Goal: Task Accomplishment & Management: Use online tool/utility

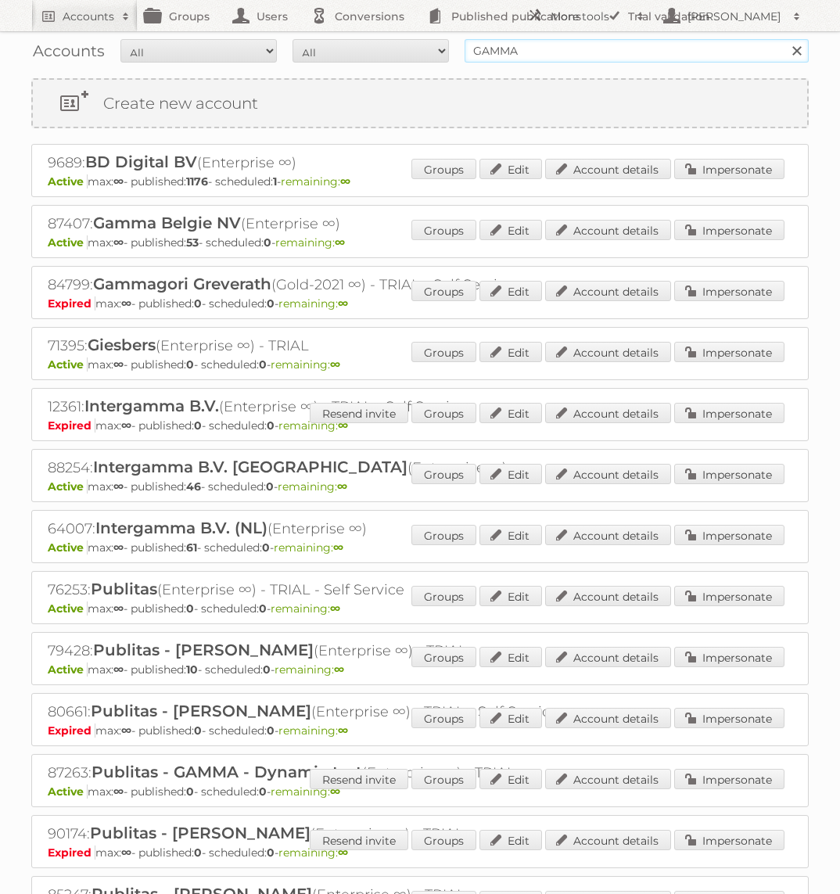
click at [540, 58] on input "GAMMA" at bounding box center [636, 50] width 344 height 23
click at [721, 464] on link "Impersonate" at bounding box center [729, 474] width 110 height 20
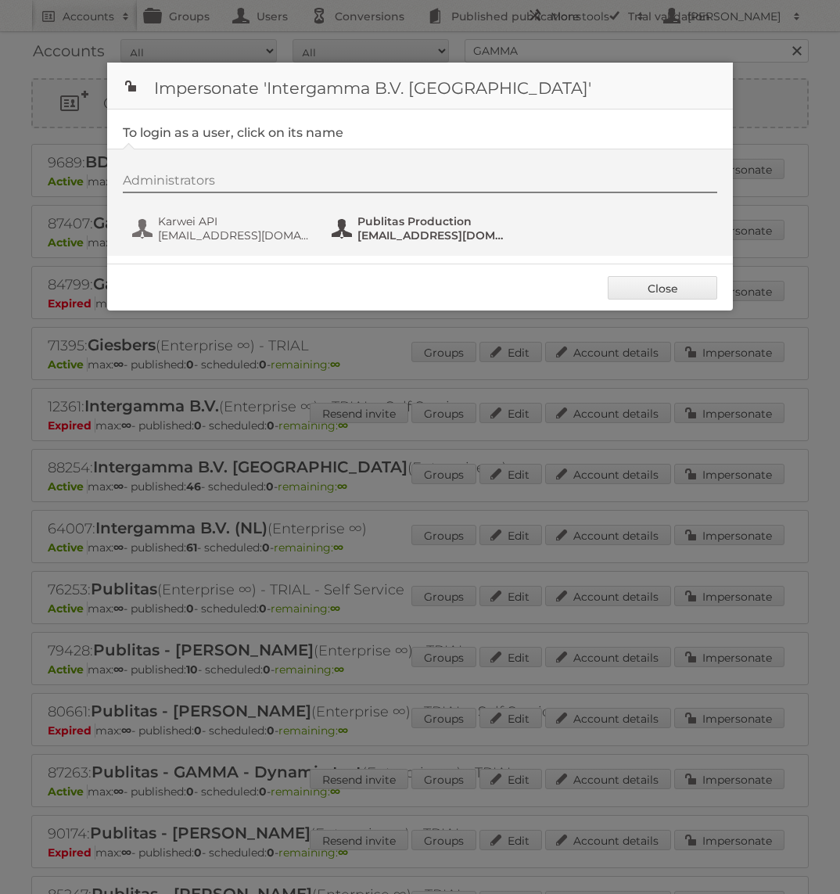
click at [439, 239] on span "fs+karwei@publitas.com" at bounding box center [433, 235] width 152 height 14
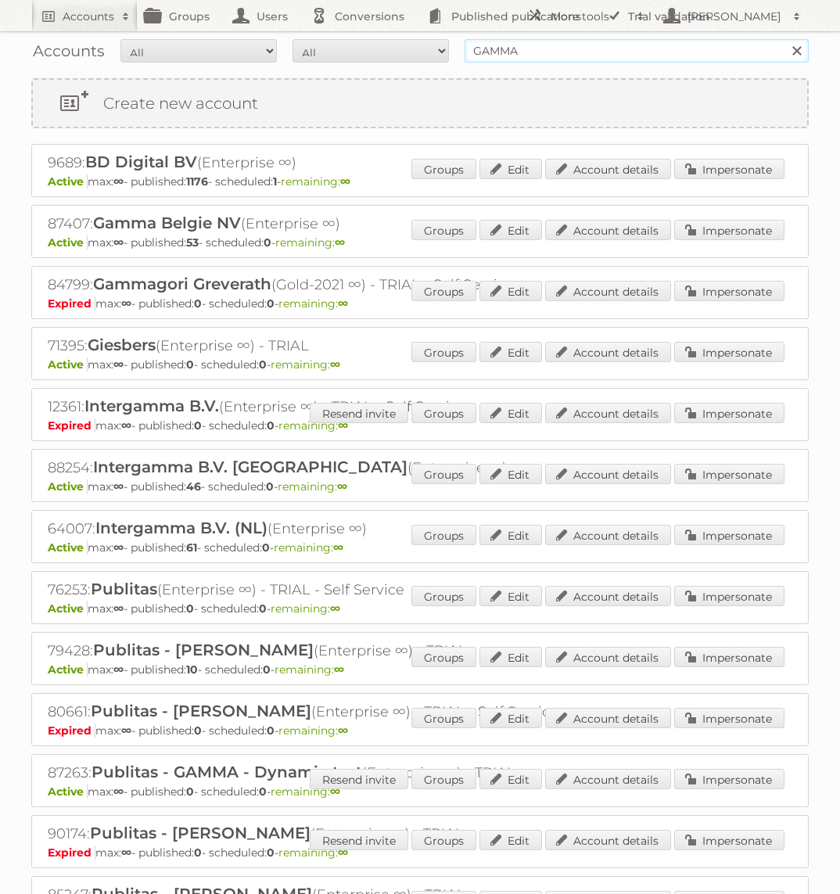
click at [513, 59] on input "GAMMA" at bounding box center [636, 50] width 344 height 23
type input "Action PIA"
click at [784, 39] on input "Search" at bounding box center [795, 50] width 23 height 23
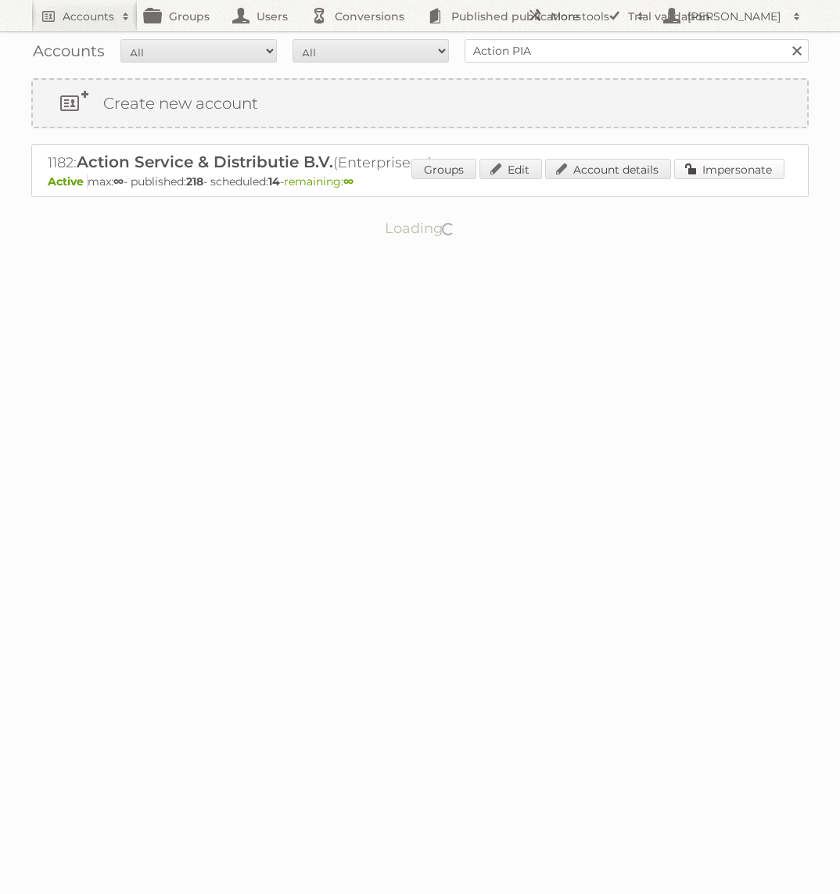
click at [704, 174] on link "Impersonate" at bounding box center [729, 169] width 110 height 20
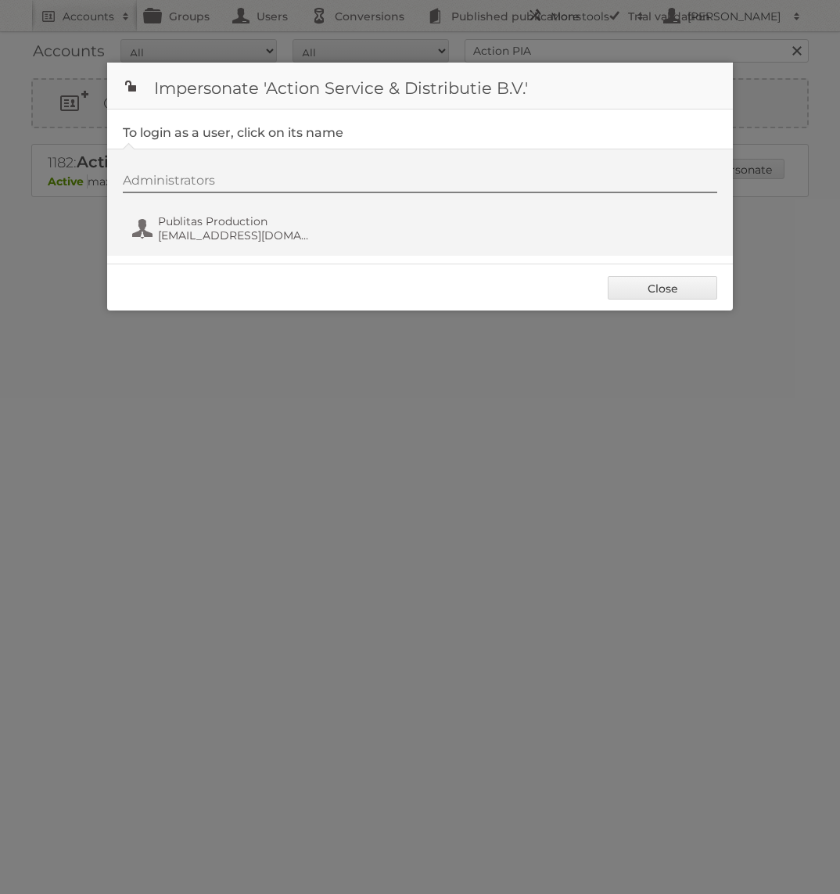
click at [284, 244] on div "Administrators Publitas Production [EMAIL_ADDRESS][DOMAIN_NAME]" at bounding box center [428, 210] width 610 height 75
click at [268, 236] on span "[EMAIL_ADDRESS][DOMAIN_NAME]" at bounding box center [234, 235] width 152 height 14
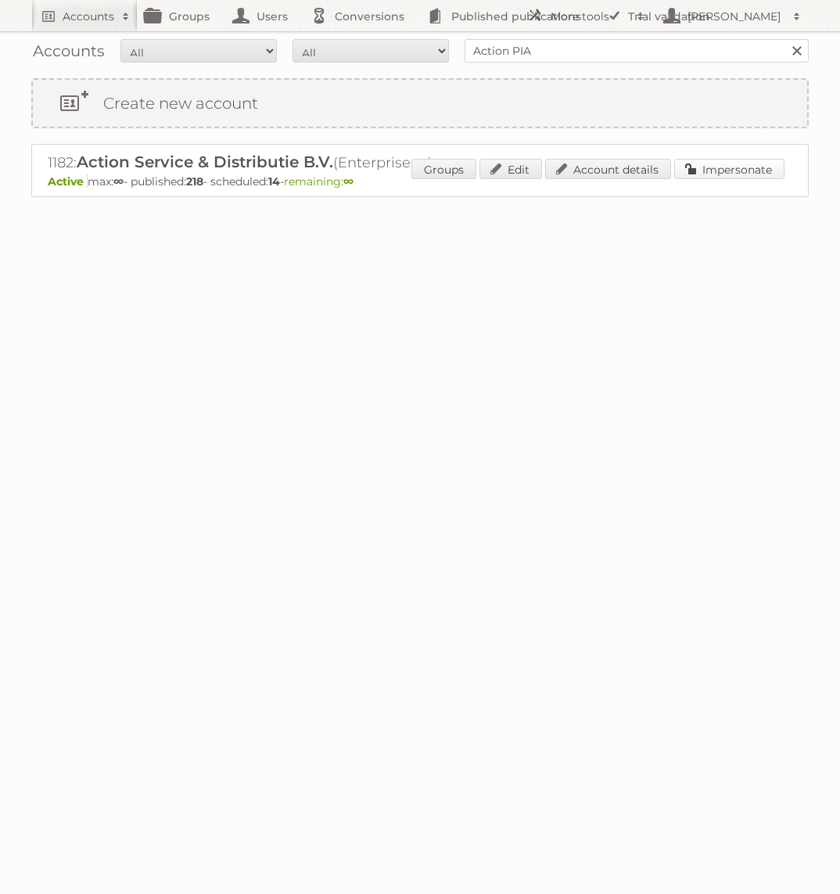
click at [711, 171] on link "Impersonate" at bounding box center [729, 169] width 110 height 20
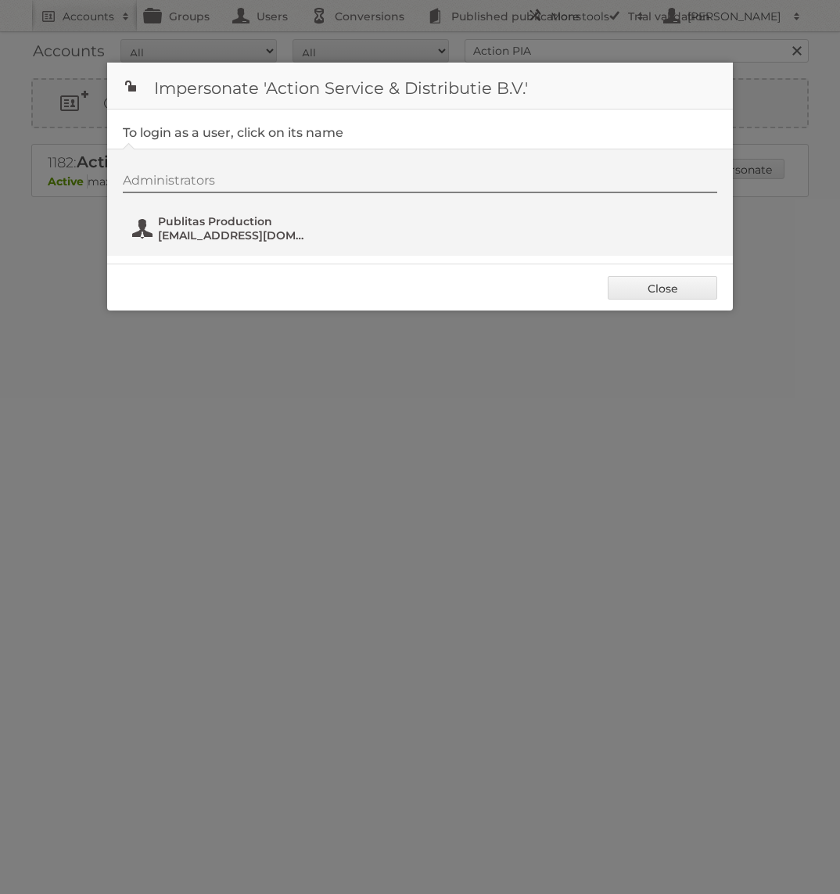
click at [242, 217] on span "Publitas Production" at bounding box center [234, 221] width 152 height 14
